Goal: Task Accomplishment & Management: Manage account settings

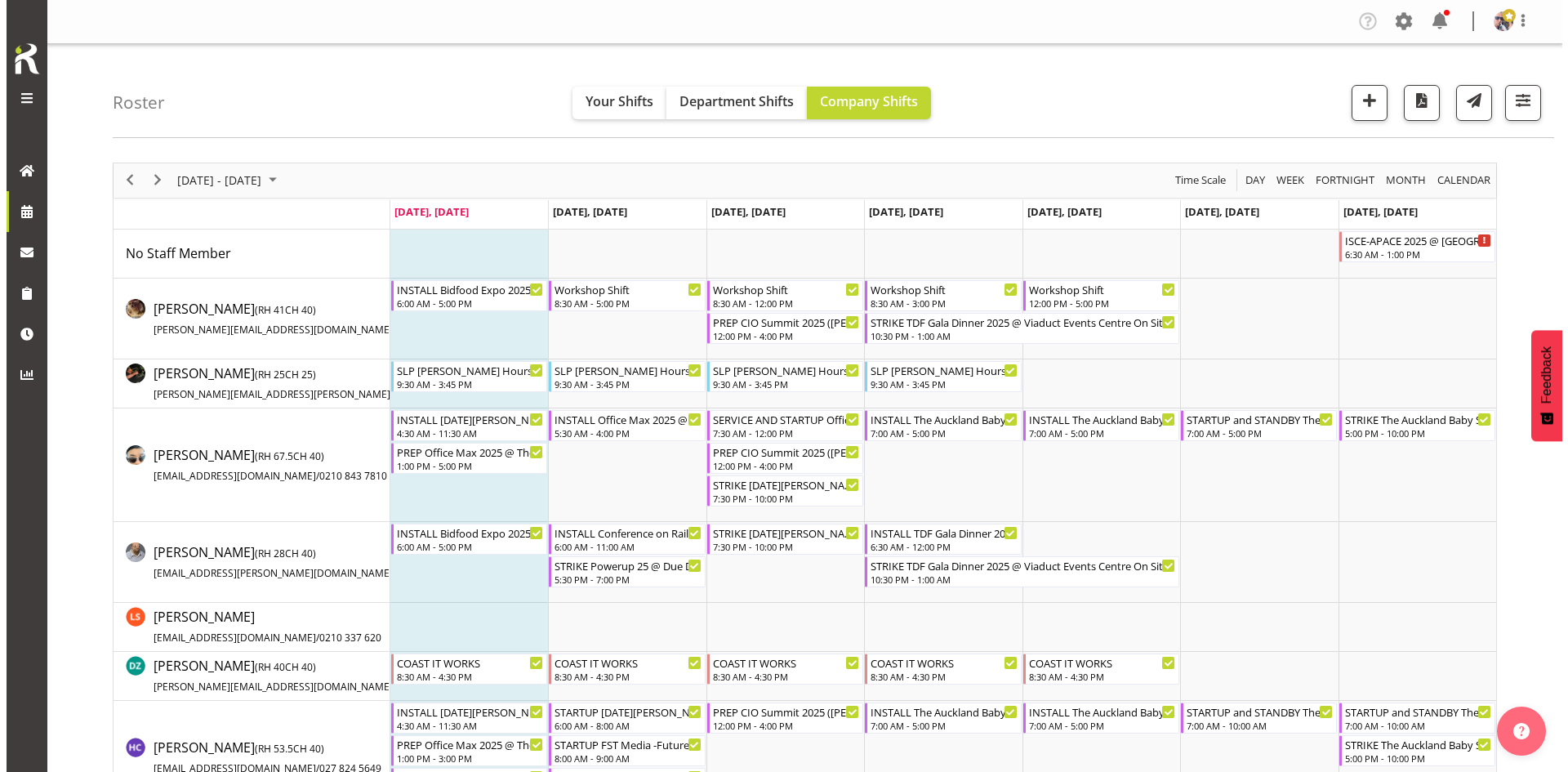
scroll to position [408, 0]
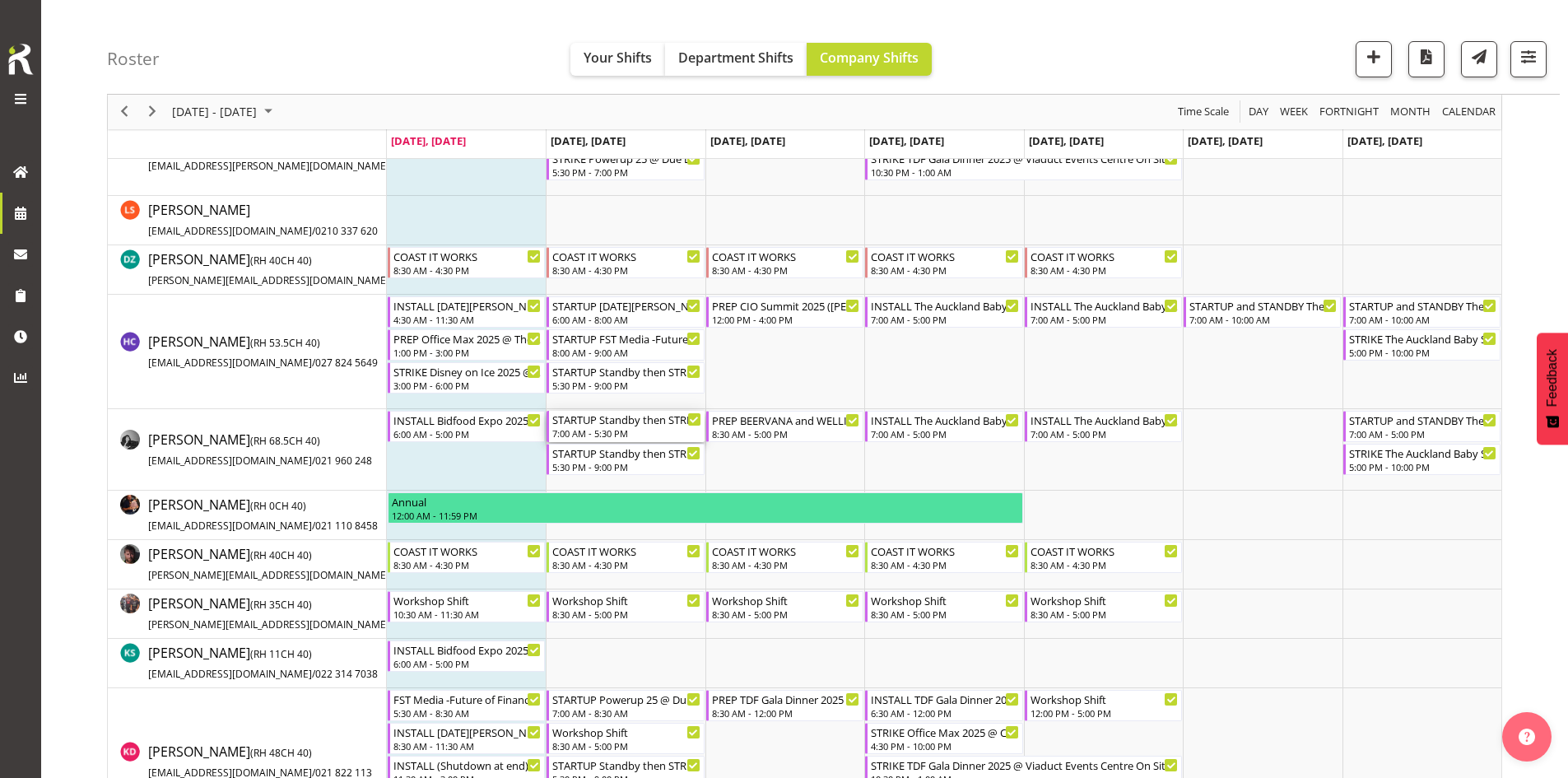
click at [624, 421] on div "STARTUP Standby then STRIKE Bidfood Expo 2025 @ [GEOGRAPHIC_DATA] Showgrounds" at bounding box center [626, 419] width 149 height 17
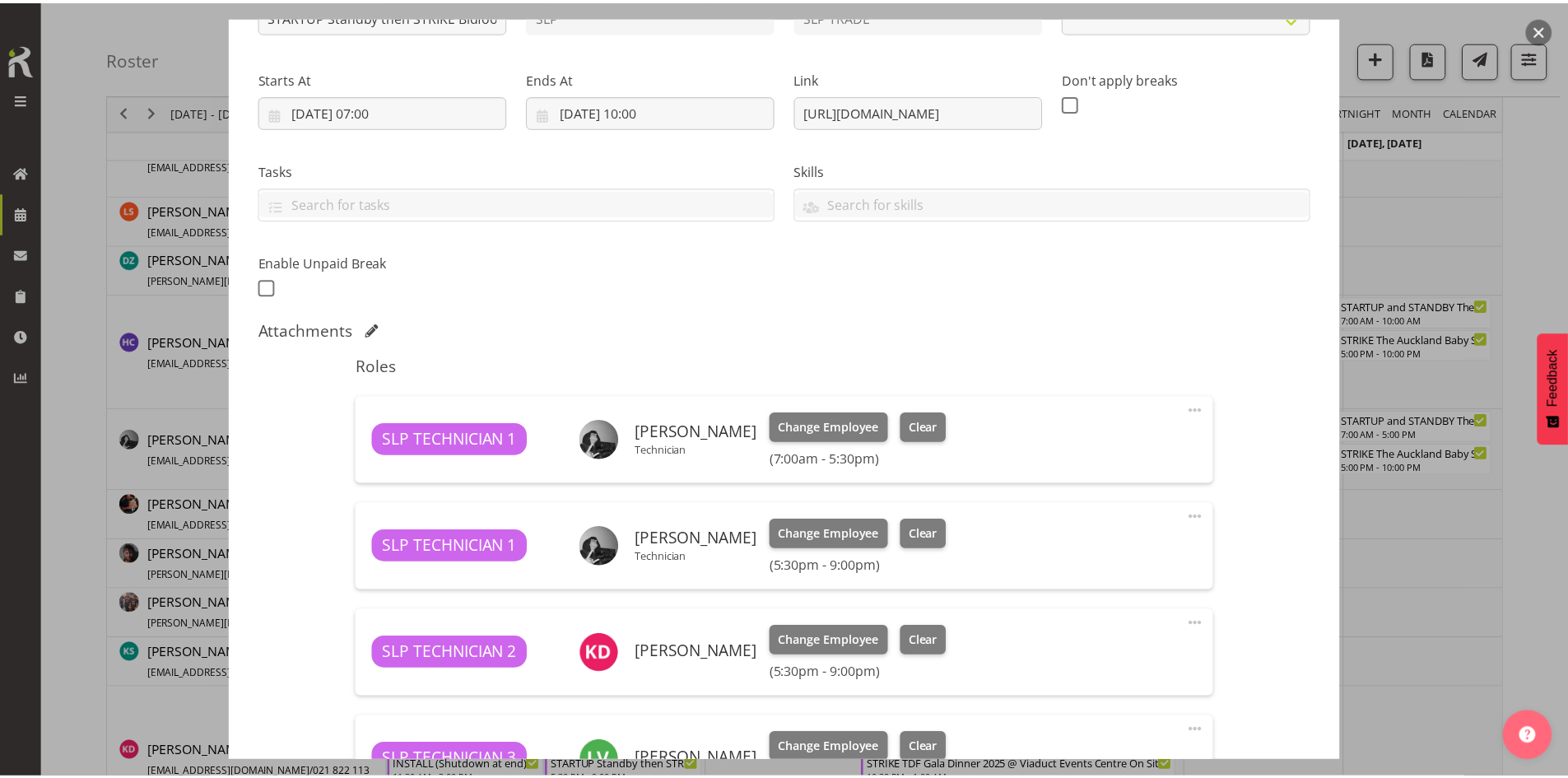
scroll to position [592, 0]
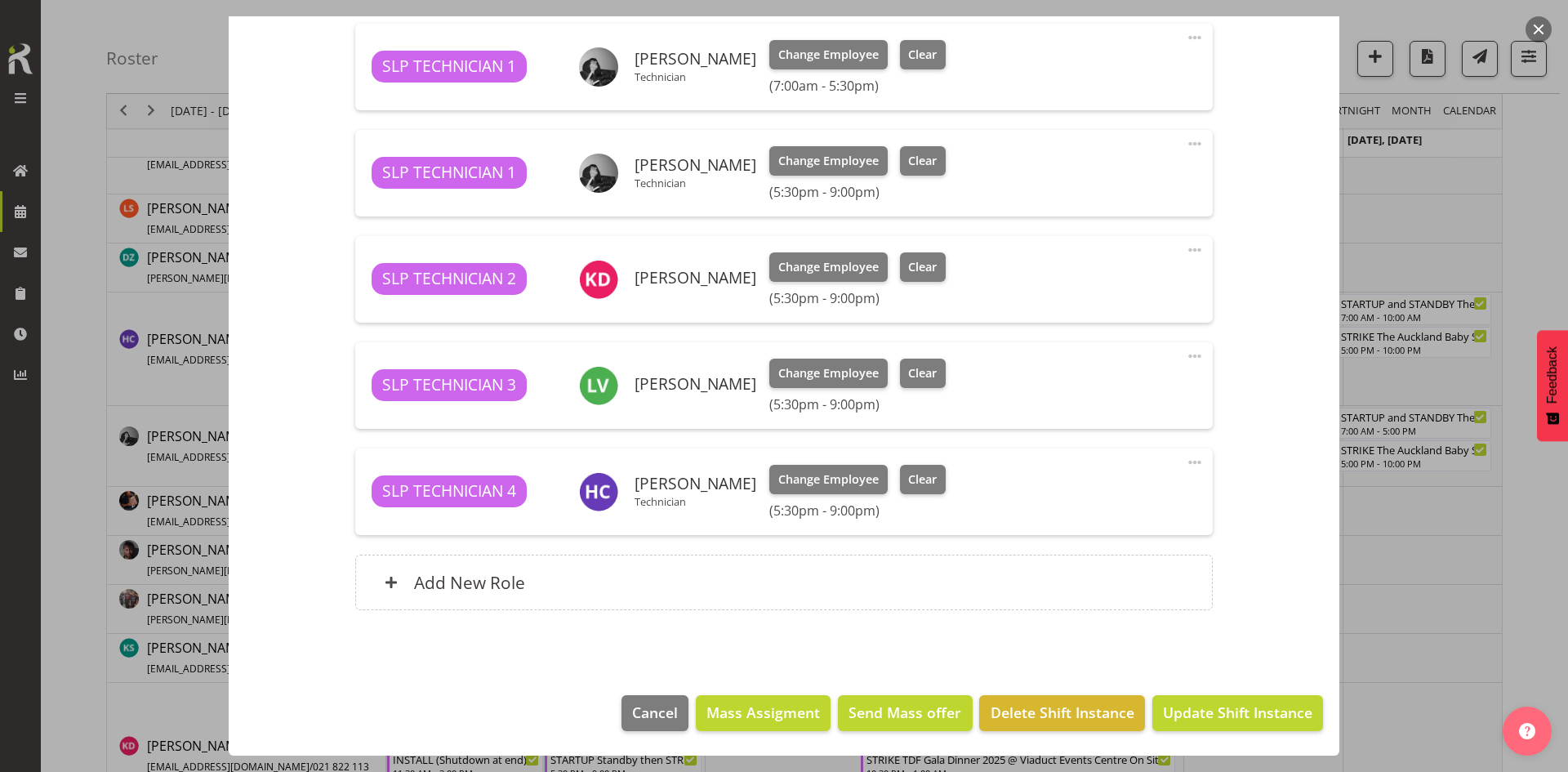
select select "9364"
click at [714, 592] on div "Add New Role" at bounding box center [784, 582] width 857 height 56
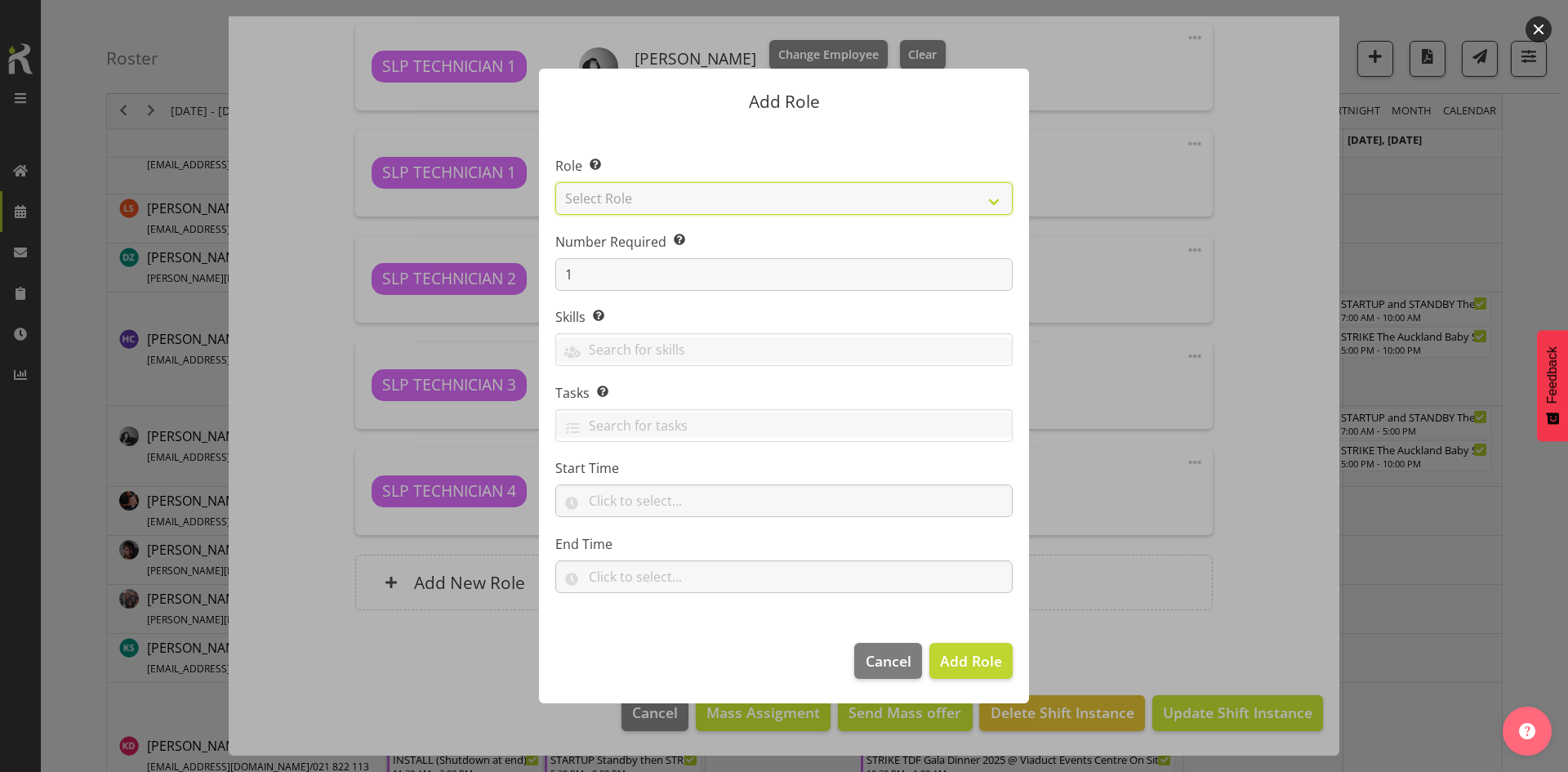
click at [868, 203] on select "Select Role ACCOUNT MANAGER ACCOUNT MANAGER DW ACCOUNTS [PERSON_NAME] VEHICLES …" at bounding box center [784, 199] width 457 height 33
select select "123"
click at [556, 182] on select "Select Role ACCOUNT MANAGER ACCOUNT MANAGER DW ACCOUNTS [PERSON_NAME] VEHICLES …" at bounding box center [784, 199] width 457 height 33
click at [1023, 677] on footer "Cancel Add Role" at bounding box center [784, 665] width 490 height 77
click at [989, 669] on span "Add Role" at bounding box center [971, 660] width 62 height 19
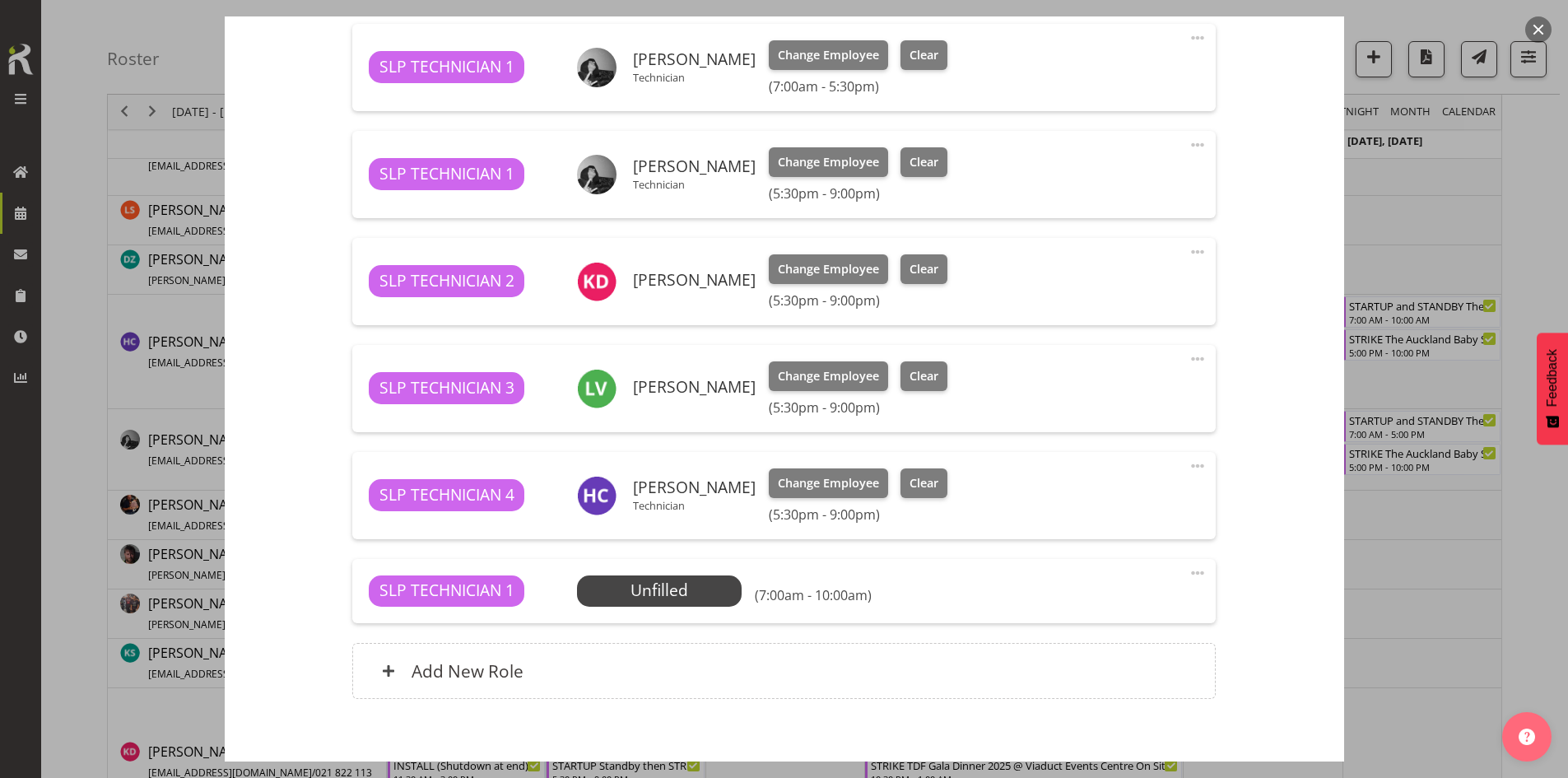
click at [0, 0] on span "Select Employee" at bounding box center [0, 0] width 0 height 0
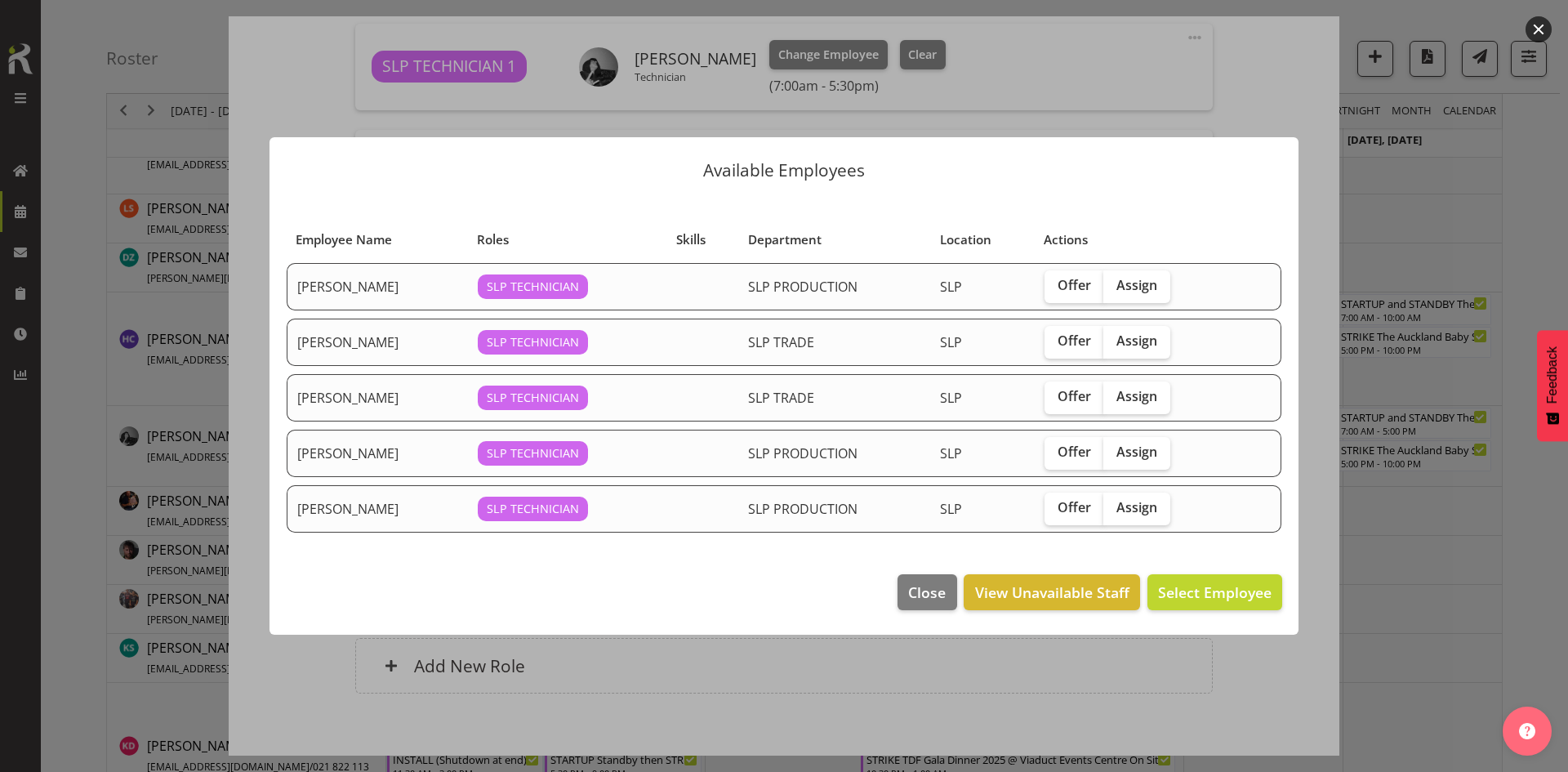
click at [1140, 281] on span "Assign" at bounding box center [1136, 285] width 41 height 16
click at [1114, 281] on input "Assign" at bounding box center [1108, 286] width 11 height 11
checkbox input "true"
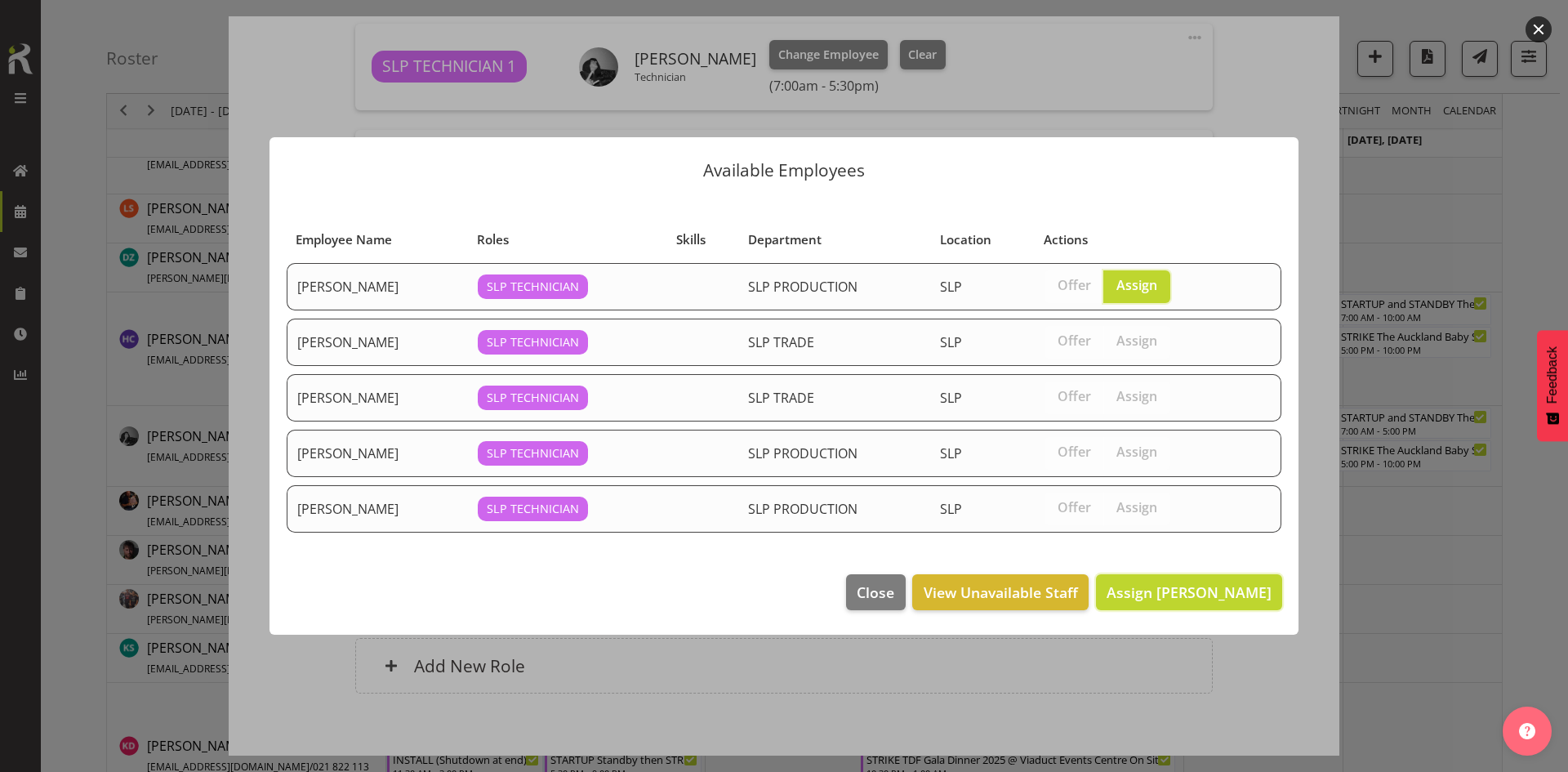
click at [1162, 582] on span "Assign [PERSON_NAME]" at bounding box center [1189, 592] width 165 height 21
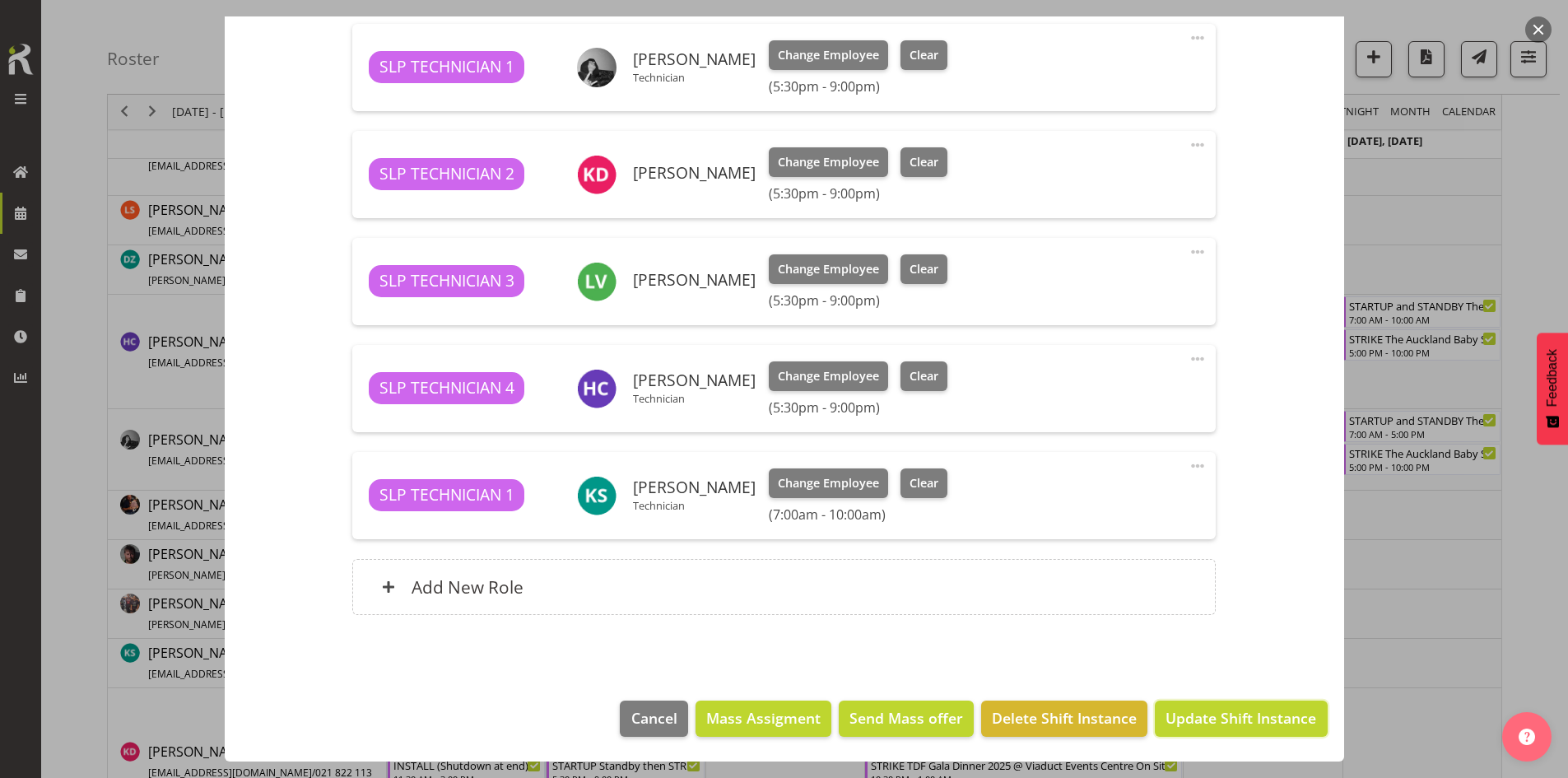
click at [1236, 709] on span "Update Shift Instance" at bounding box center [1240, 717] width 150 height 21
